Goal: Task Accomplishment & Management: Use online tool/utility

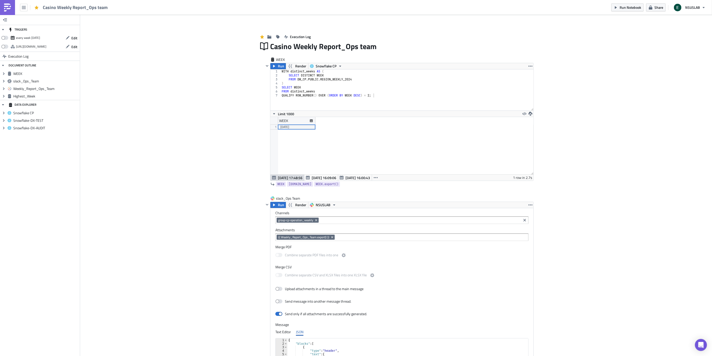
scroll to position [57, 263]
click at [67, 38] on icon "button" at bounding box center [68, 38] width 4 height 4
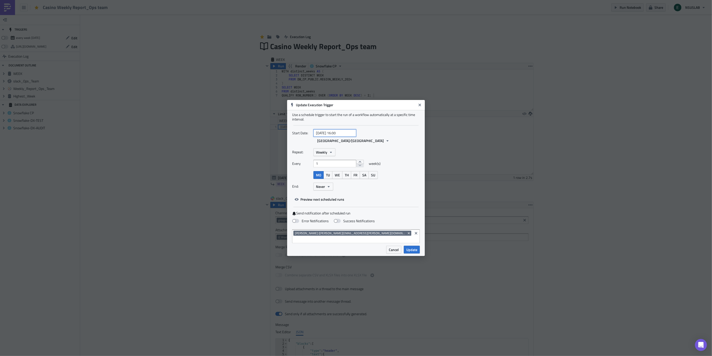
click at [347, 137] on input "2025-09-16 16:00" at bounding box center [335, 133] width 43 height 8
select select "8"
select select "2025"
click at [338, 137] on input "2025-09-16 16:00" at bounding box center [335, 133] width 43 height 8
type input "2025-09-16 20:00"
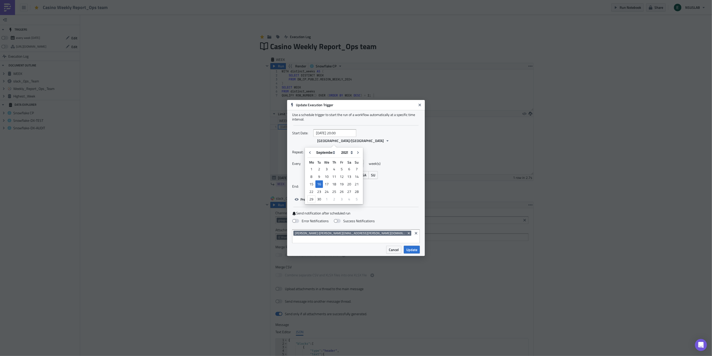
click at [390, 158] on div "Repeat: Weekly Every 1 week(s) MO TU WE TH FR SA SU End: Never" at bounding box center [356, 171] width 128 height 46
click at [415, 247] on span "Update" at bounding box center [412, 249] width 11 height 5
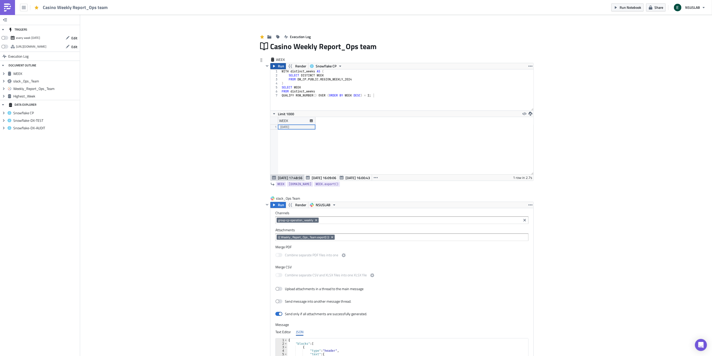
click at [278, 66] on span "Run" at bounding box center [281, 66] width 6 height 6
click at [631, 5] on span "Run Notebook" at bounding box center [631, 7] width 22 height 5
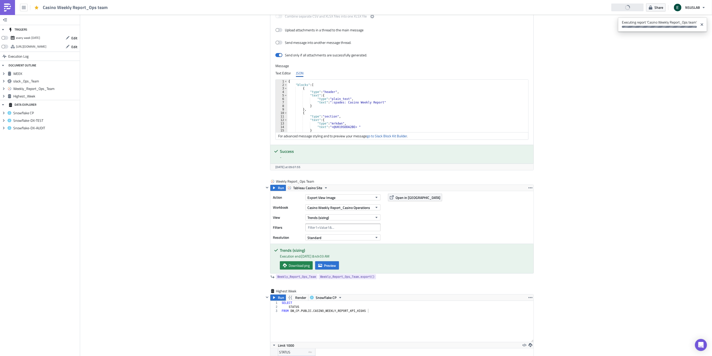
scroll to position [364, 0]
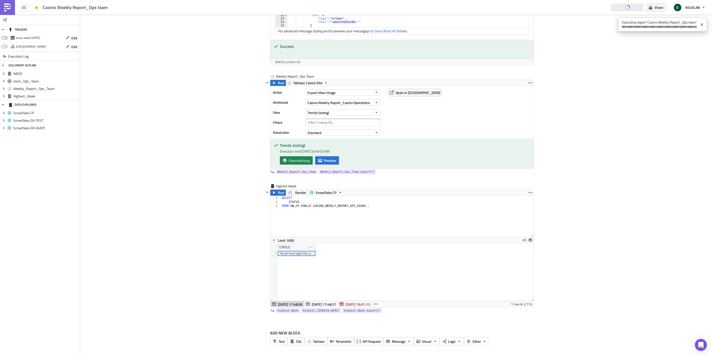
click at [4, 37] on span at bounding box center [4, 38] width 7 height 4
click at [4, 37] on input "checkbox" at bounding box center [3, 36] width 3 height 3
checkbox input "true"
click at [153, 110] on div "Add Image Execution Log Casino Weekly Report_Ops team WEEK Run Render Snowflake…" at bounding box center [396, 4] width 632 height 706
click at [68, 39] on icon "button" at bounding box center [68, 38] width 4 height 4
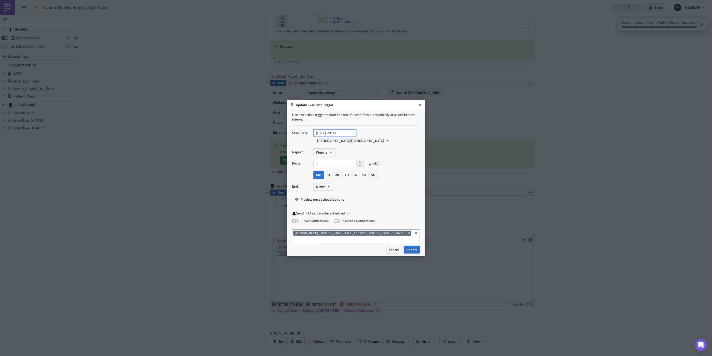
click at [337, 137] on input "2025-09-16 20:00" at bounding box center [335, 133] width 43 height 8
select select "8"
select select "2025"
type input "2025-09-16 18:00"
click at [399, 158] on div "Repeat: Weekly Every 1 week(s) MO TU WE TH FR SA SU End: Never" at bounding box center [356, 171] width 128 height 46
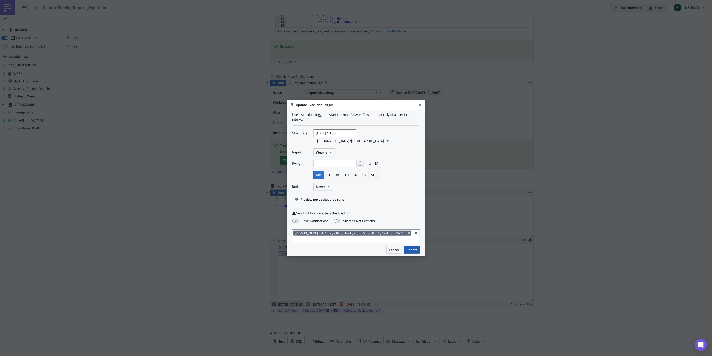
click at [410, 247] on span "Update" at bounding box center [412, 249] width 11 height 5
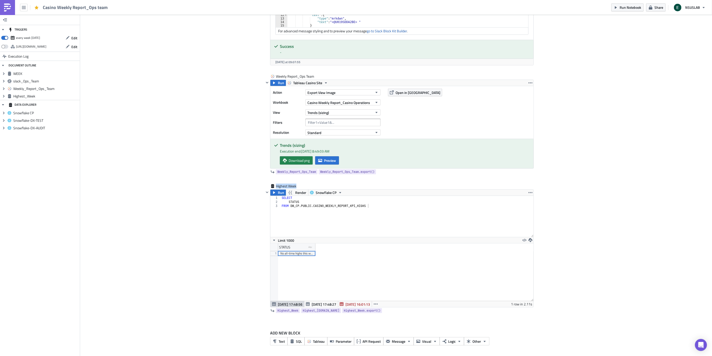
drag, startPoint x: 664, startPoint y: 184, endPoint x: 427, endPoint y: 2, distance: 298.9
click at [659, 179] on div "Add Image Execution Log Casino Weekly Report_Ops team WEEK Run Render Snowflake…" at bounding box center [396, 4] width 632 height 706
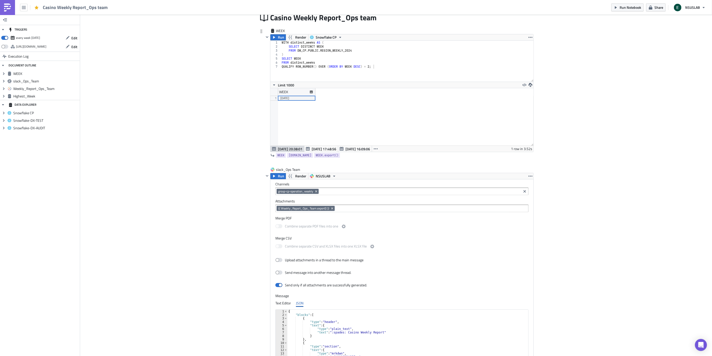
scroll to position [0, 0]
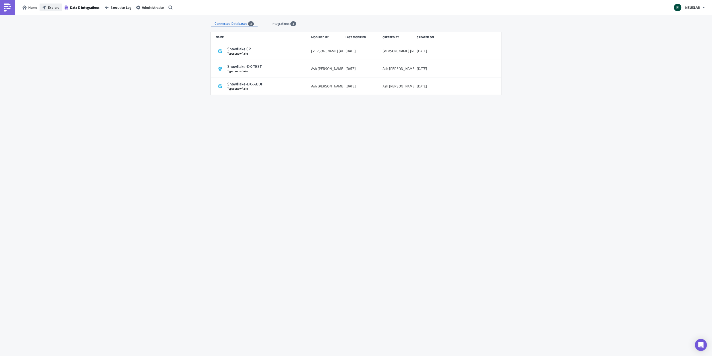
click at [53, 6] on span "Explore" at bounding box center [54, 7] width 12 height 5
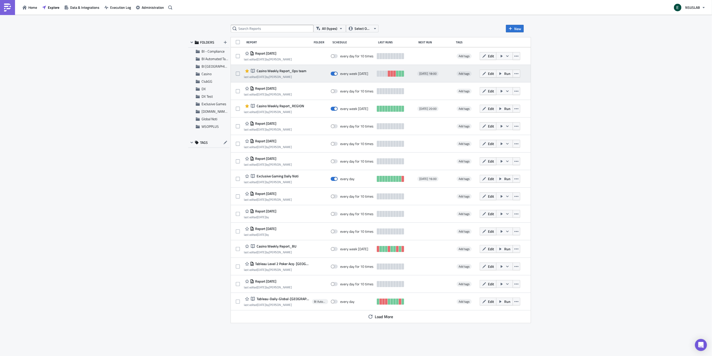
click at [312, 74] on div at bounding box center [320, 74] width 16 height 10
click at [286, 69] on span "Casino Weekly Report_Ops team" at bounding box center [281, 71] width 51 height 5
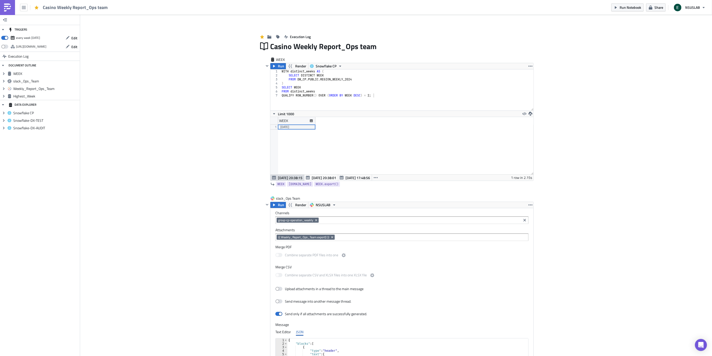
scroll to position [57, 263]
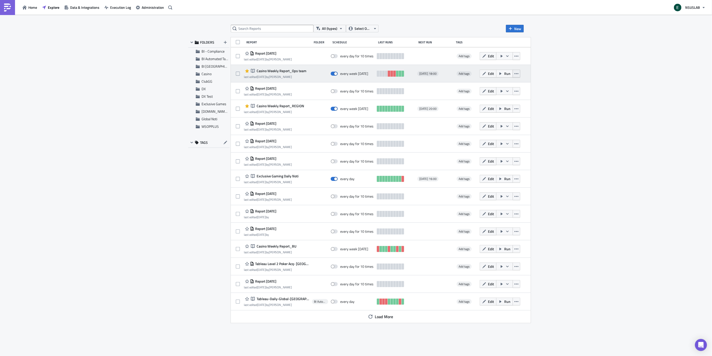
click at [515, 74] on icon "button" at bounding box center [517, 74] width 4 height 4
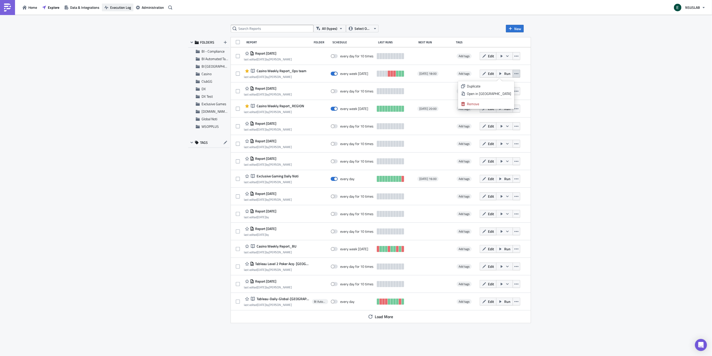
click at [133, 7] on button "Execution Log" at bounding box center [118, 8] width 32 height 8
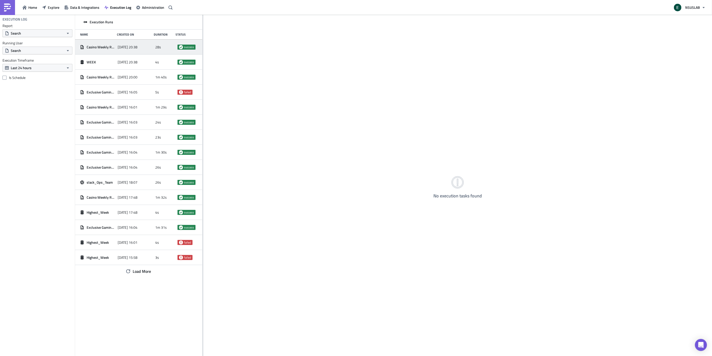
click at [119, 49] on div "2025-09-29 20:38" at bounding box center [135, 47] width 35 height 9
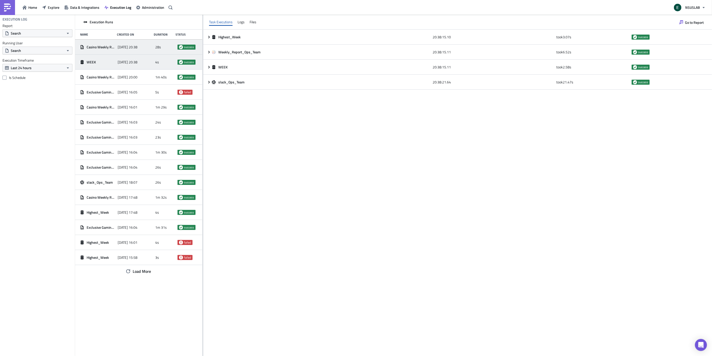
click at [147, 65] on div "2025-09-29 20:38" at bounding box center [135, 62] width 35 height 9
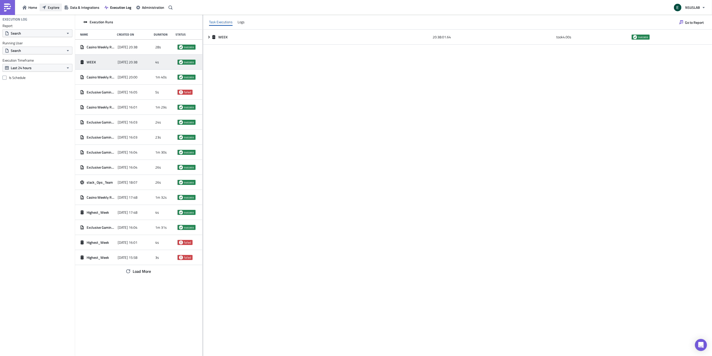
click at [54, 9] on span "Explore" at bounding box center [54, 7] width 12 height 5
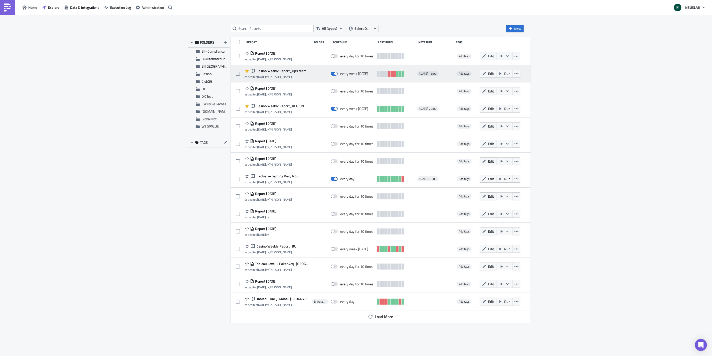
click at [302, 73] on div "Notebook Casino Weekly Report_Ops team" at bounding box center [275, 71] width 63 height 6
click at [301, 70] on span "Casino Weekly Report_Ops team" at bounding box center [281, 71] width 51 height 5
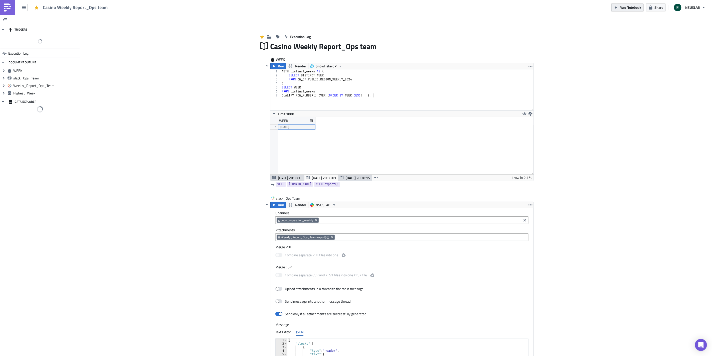
scroll to position [57, 263]
click at [625, 9] on span "Run Notebook" at bounding box center [631, 7] width 22 height 5
click at [67, 38] on icon "button" at bounding box center [68, 38] width 4 height 4
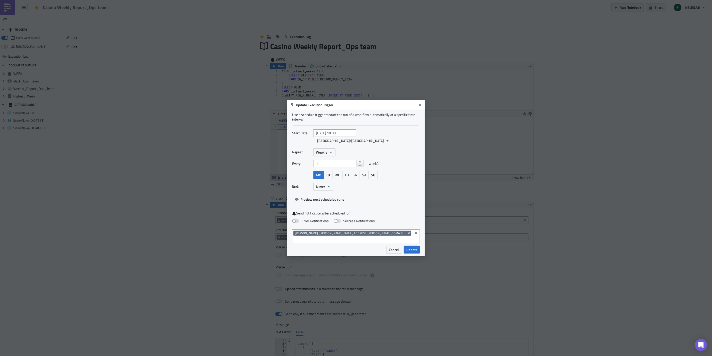
click at [389, 151] on div "Repeat: Weekly" at bounding box center [356, 152] width 128 height 8
click at [411, 246] on button "Update" at bounding box center [412, 250] width 16 height 8
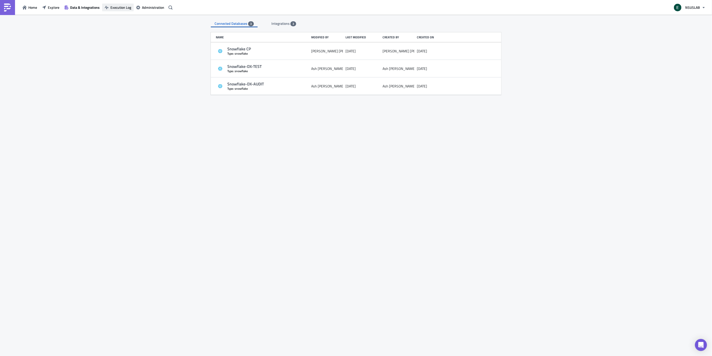
click at [116, 10] on button "Execution Log" at bounding box center [118, 8] width 32 height 8
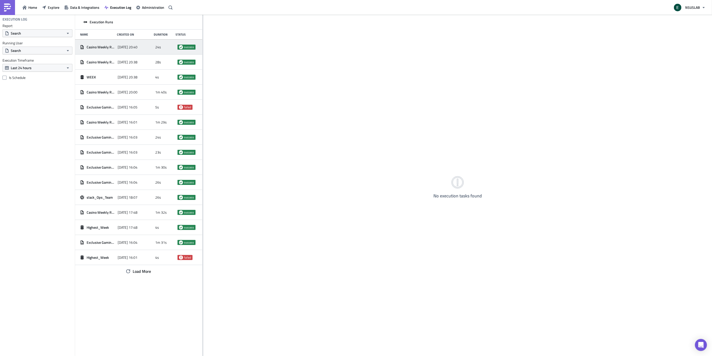
click at [100, 46] on span "Casino Weekly Report_Ops team" at bounding box center [101, 47] width 29 height 5
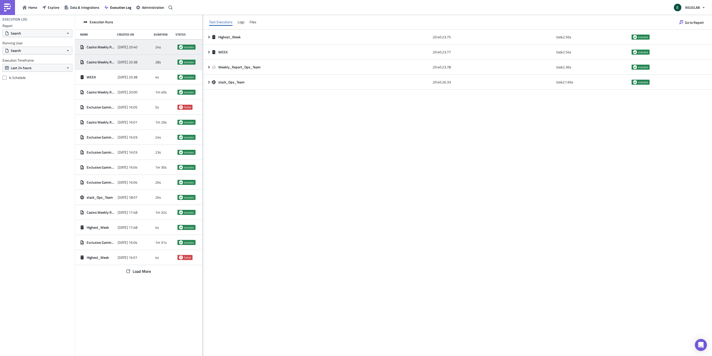
click at [150, 59] on div "[DATE] 20:38" at bounding box center [135, 62] width 35 height 9
click at [148, 42] on div "Casino Weekly Report_Ops team [DATE] 20:40 24s success" at bounding box center [138, 47] width 127 height 15
click at [692, 20] on span "Go to Report" at bounding box center [694, 22] width 19 height 5
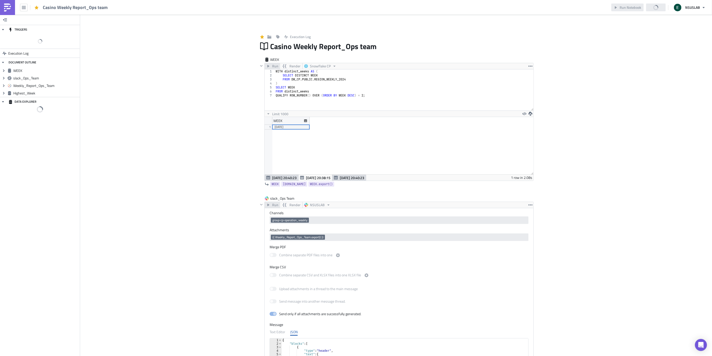
scroll to position [24989, 24784]
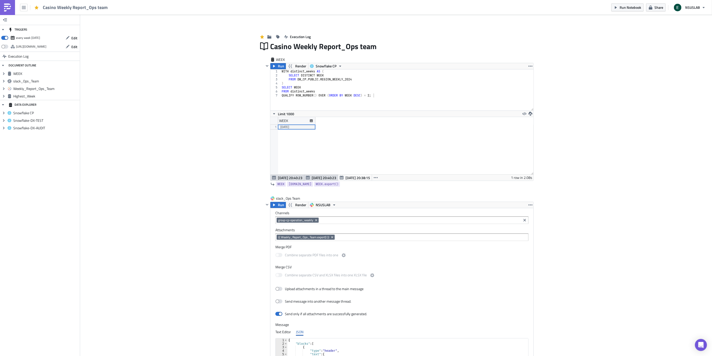
click at [11, 5] on img at bounding box center [8, 8] width 8 height 8
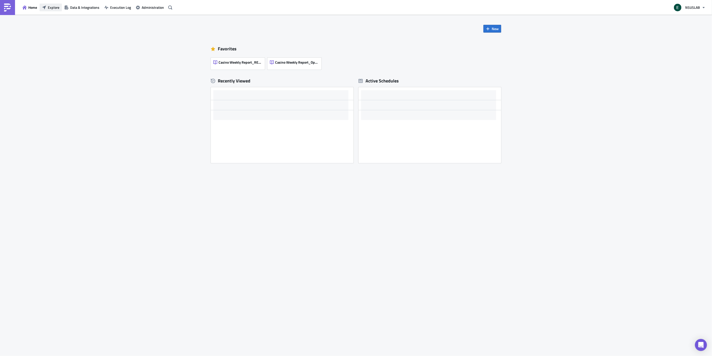
click at [54, 5] on span "Explore" at bounding box center [54, 7] width 12 height 5
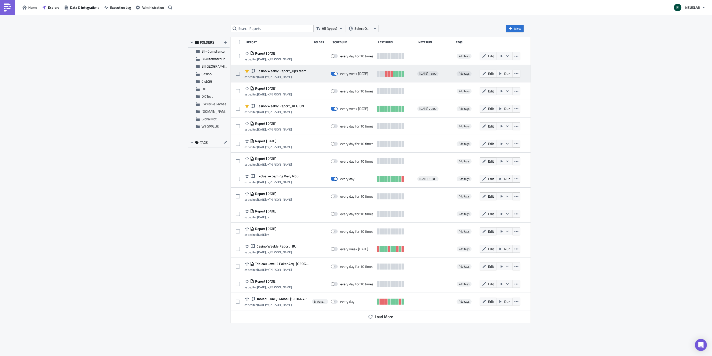
click at [285, 70] on span "Casino Weekly Report_Ops team" at bounding box center [281, 71] width 51 height 5
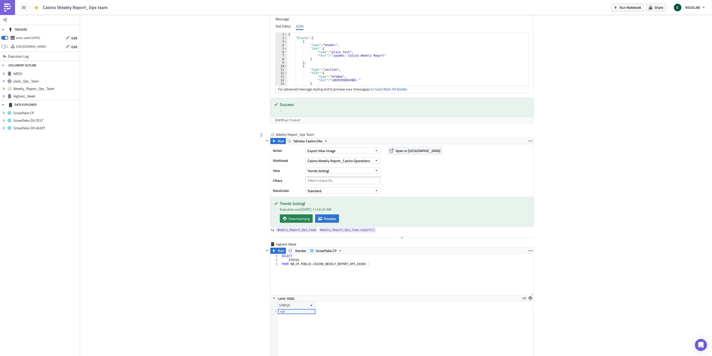
scroll to position [306, 0]
click at [275, 141] on button "Run" at bounding box center [279, 141] width 16 height 6
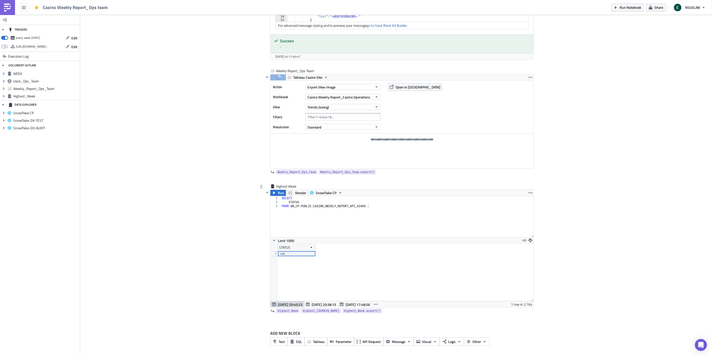
scroll to position [370, 0]
click at [272, 192] on icon "button" at bounding box center [274, 193] width 4 height 4
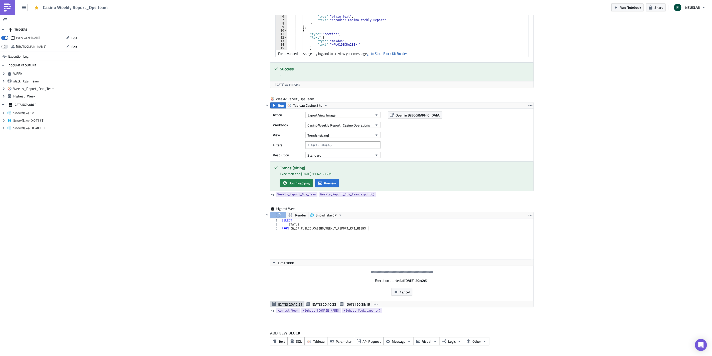
scroll to position [341, 0]
click at [324, 186] on span "Preview" at bounding box center [330, 182] width 12 height 5
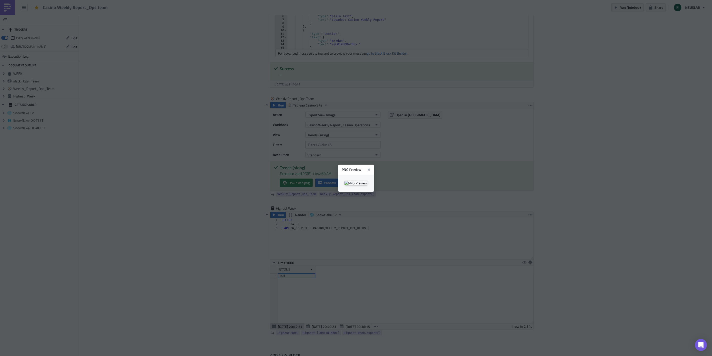
scroll to position [57, 263]
click at [139, 195] on body "Casino Weekly Report_Ops team Run Notebook Share NSUSLAB TRIGGERS every week on…" at bounding box center [356, 178] width 712 height 357
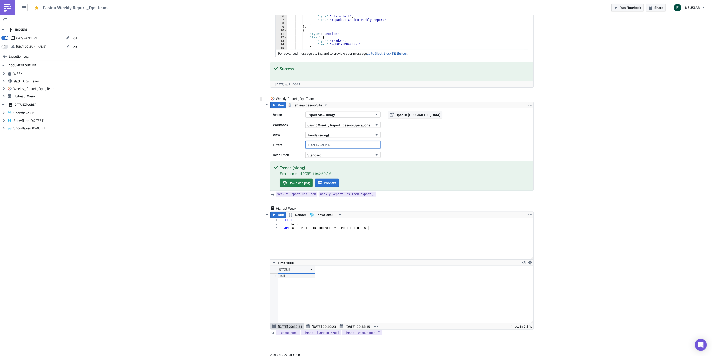
click at [320, 147] on input "text" at bounding box center [343, 145] width 75 height 8
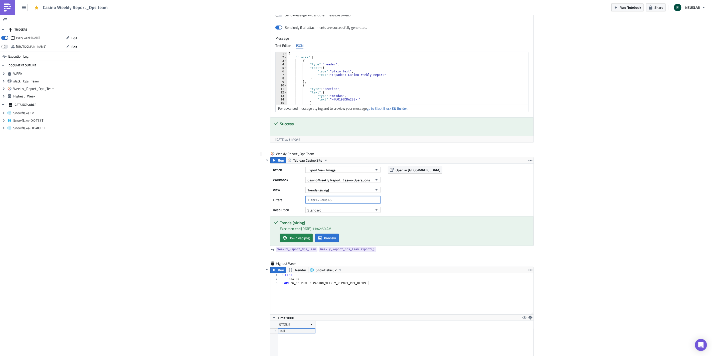
scroll to position [286, 0]
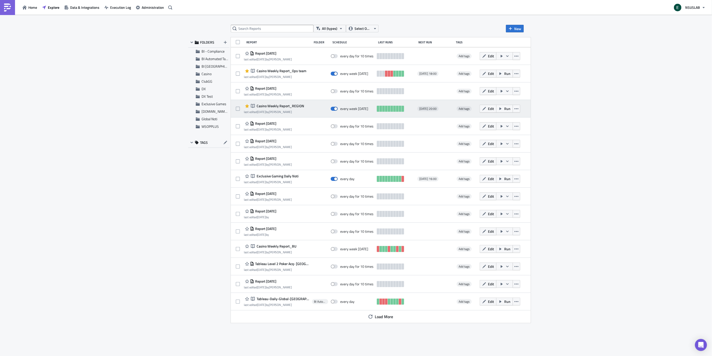
click at [297, 106] on span "Casino Weekly Report_REGION" at bounding box center [280, 106] width 49 height 5
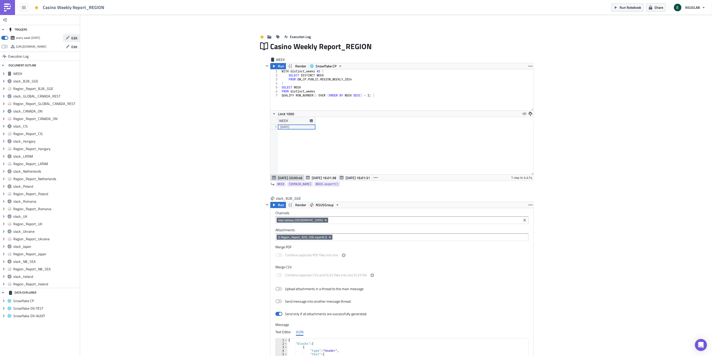
click at [74, 38] on span "Edit" at bounding box center [74, 37] width 6 height 5
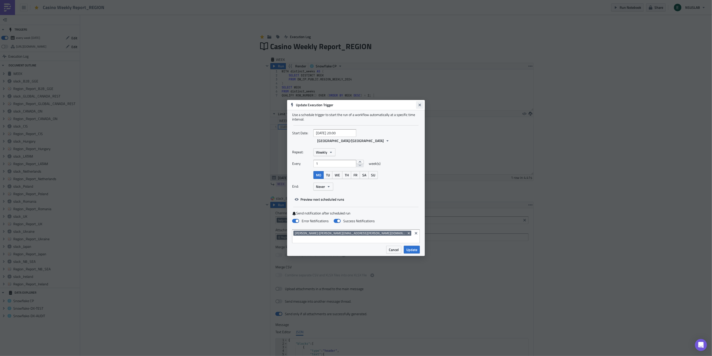
click at [419, 106] on icon "Close" at bounding box center [420, 105] width 3 height 3
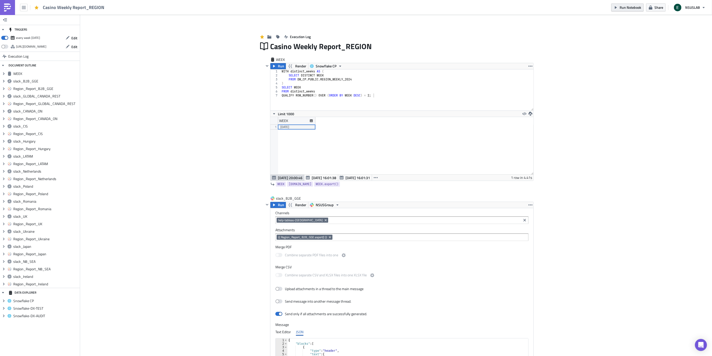
click at [630, 7] on span "Run Notebook" at bounding box center [631, 7] width 22 height 5
